Goal: Find specific page/section: Find specific page/section

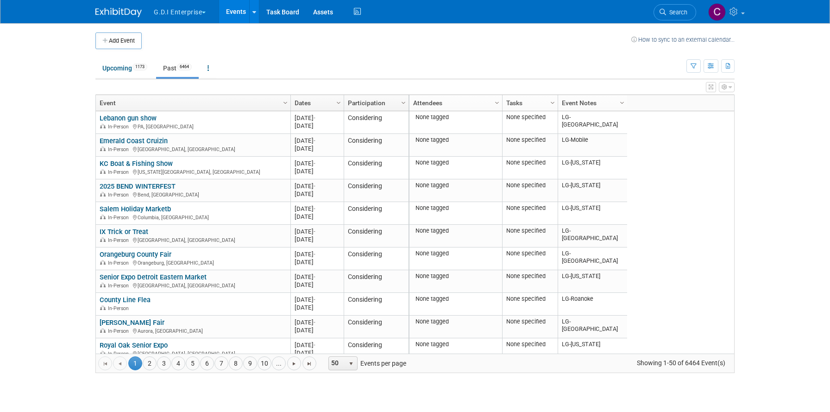
click at [26, 86] on body "G.D.I Enterprise Explore: My Workspaces 12 Go to Workspace: Apex Champion Windo…" at bounding box center [415, 206] width 830 height 412
click at [205, 12] on span "button" at bounding box center [204, 13] width 4 height 2
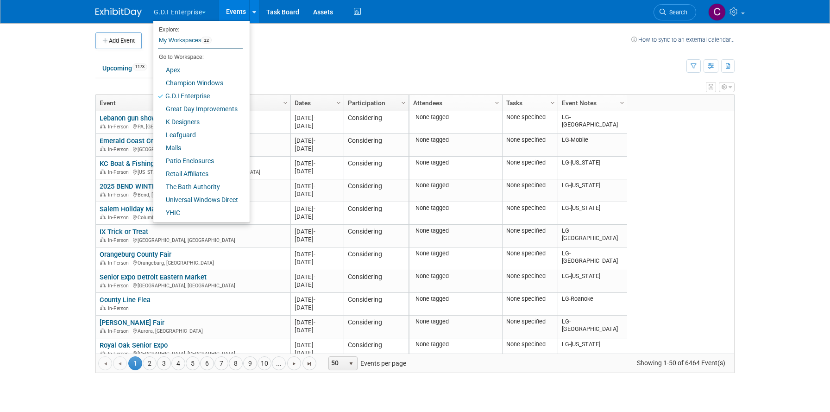
click at [75, 86] on body "G.D.I Enterprise Explore: My Workspaces 12 Go to Workspace: Apex Champion Windo…" at bounding box center [415, 206] width 830 height 412
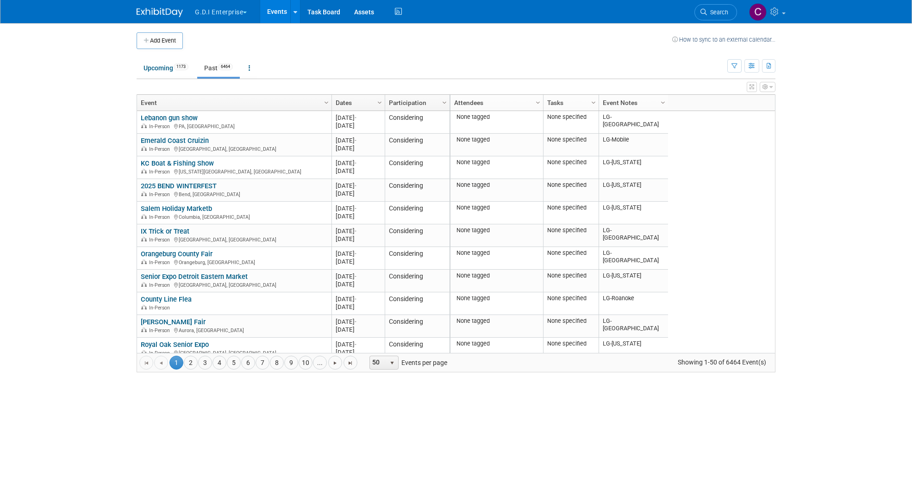
click at [247, 11] on button "G.D.I Enterprise" at bounding box center [226, 10] width 64 height 20
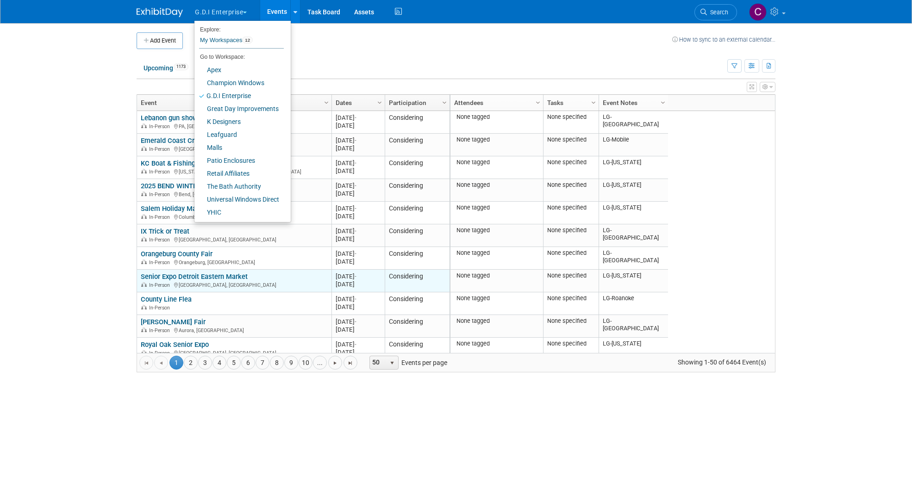
click at [173, 275] on link "Senior Expo Detroit Eastern Market" at bounding box center [194, 277] width 107 height 8
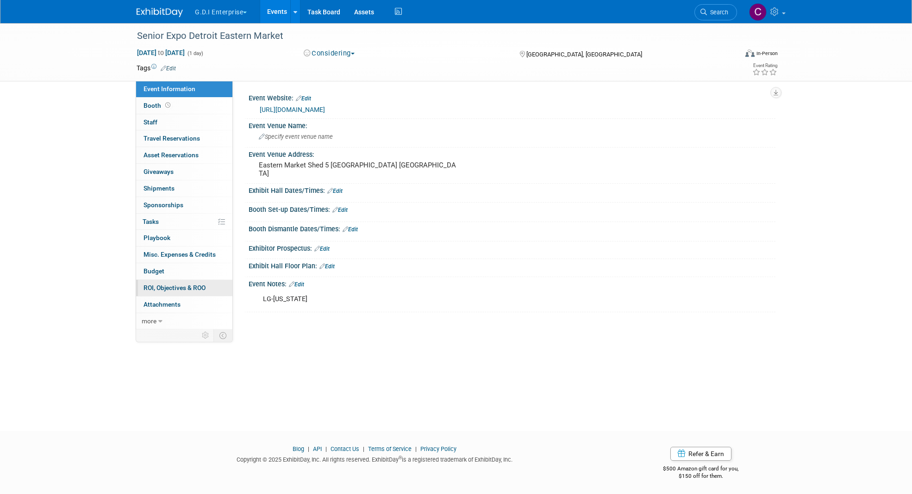
click at [155, 283] on link "0 ROI, Objectives & ROO 0" at bounding box center [184, 288] width 96 height 16
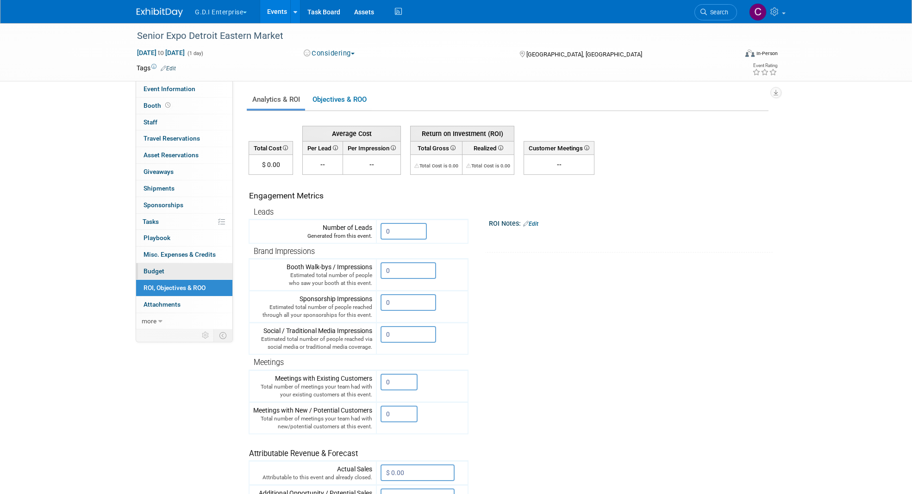
click at [156, 274] on span "Budget" at bounding box center [154, 271] width 21 height 7
